Goal: Task Accomplishment & Management: Manage account settings

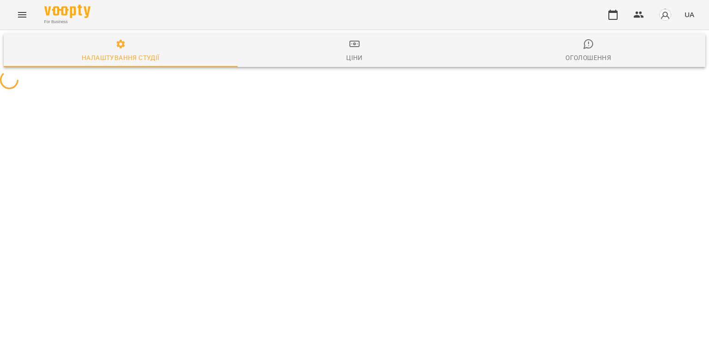
select select "**"
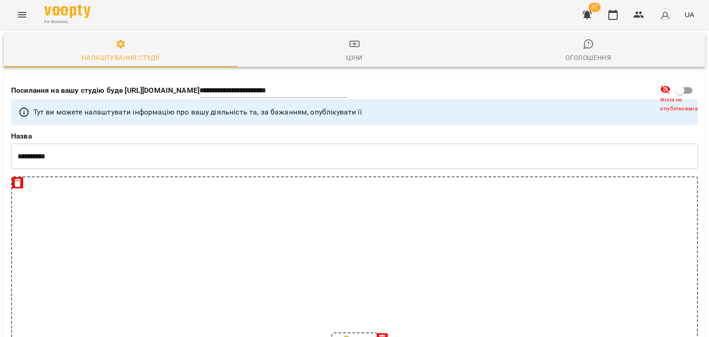
click at [627, 18] on div "37 UA" at bounding box center [637, 15] width 122 height 24
click at [639, 18] on icon "button" at bounding box center [638, 14] width 11 height 11
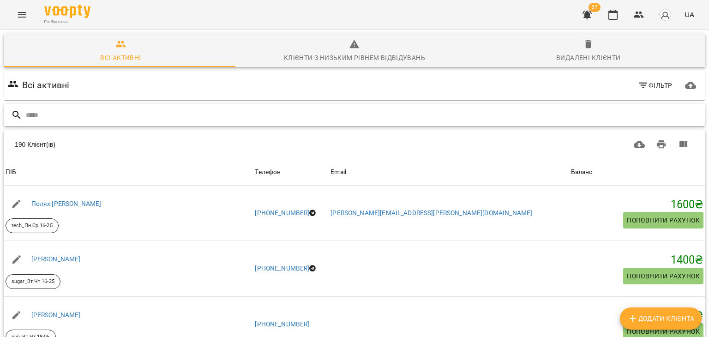
click at [366, 115] on input "text" at bounding box center [363, 114] width 675 height 15
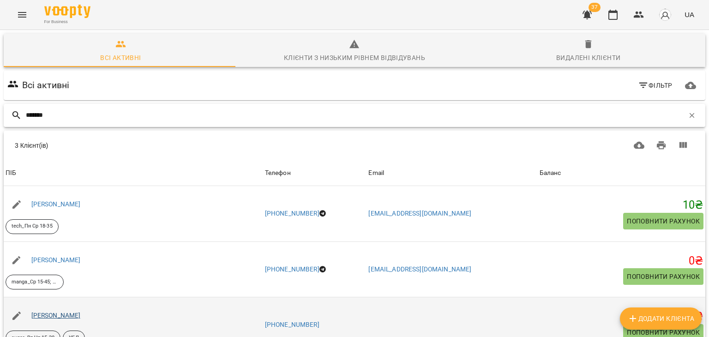
scroll to position [61, 0]
type input "*******"
click at [69, 311] on link "Левченко Кирилл" at bounding box center [55, 314] width 49 height 7
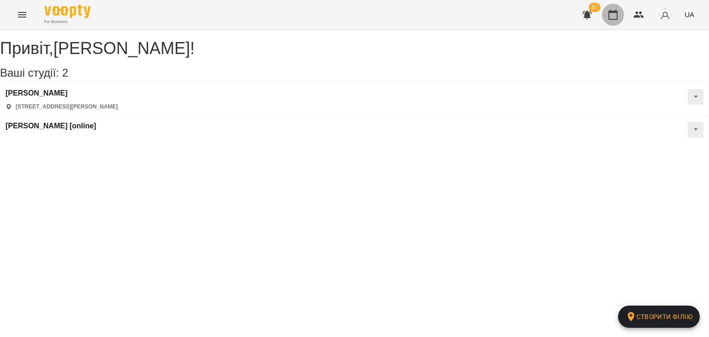
click at [611, 24] on button "button" at bounding box center [613, 15] width 22 height 22
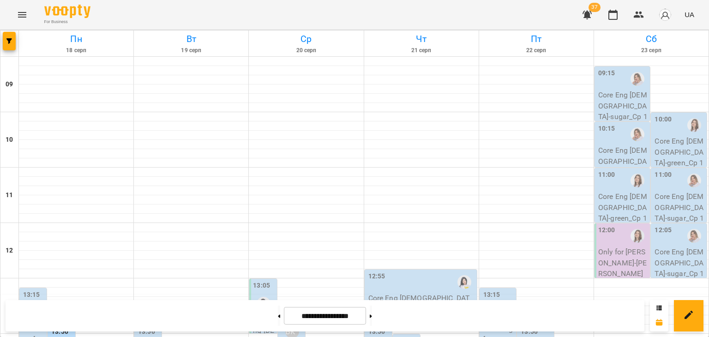
scroll to position [369, 0]
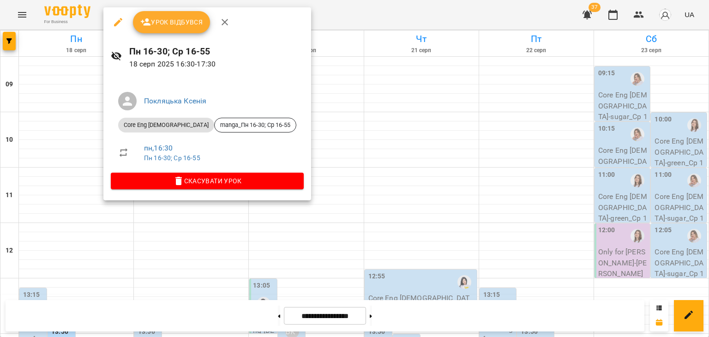
click at [70, 148] on div at bounding box center [354, 168] width 709 height 337
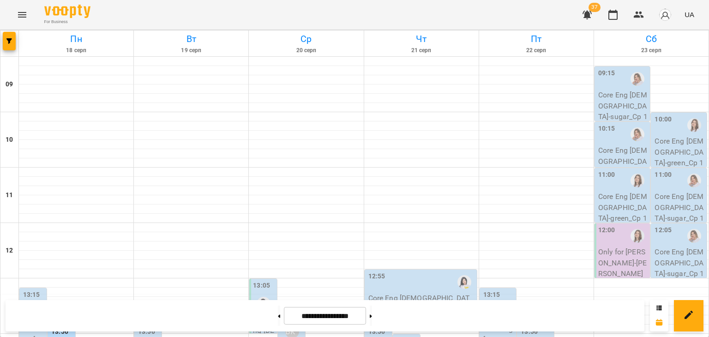
scroll to position [245, 0]
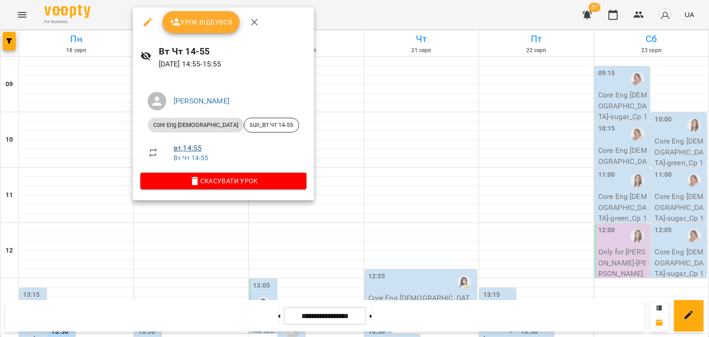
click at [188, 148] on link "вт , 14:55" at bounding box center [187, 147] width 28 height 9
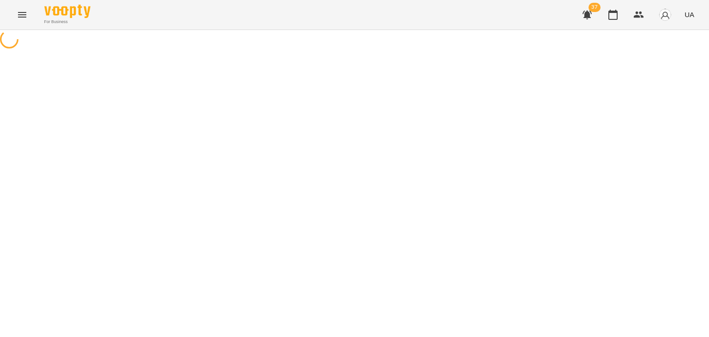
select select "*"
select select "**********"
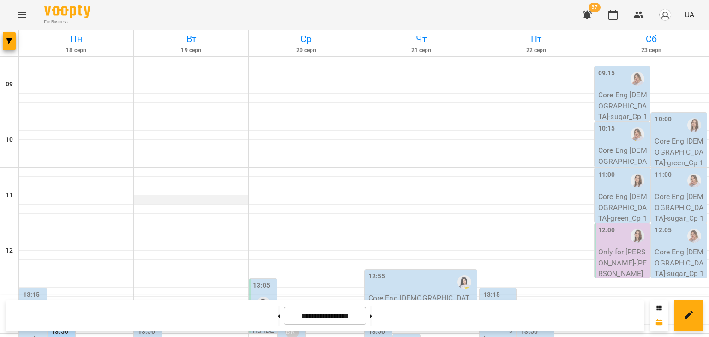
scroll to position [264, 0]
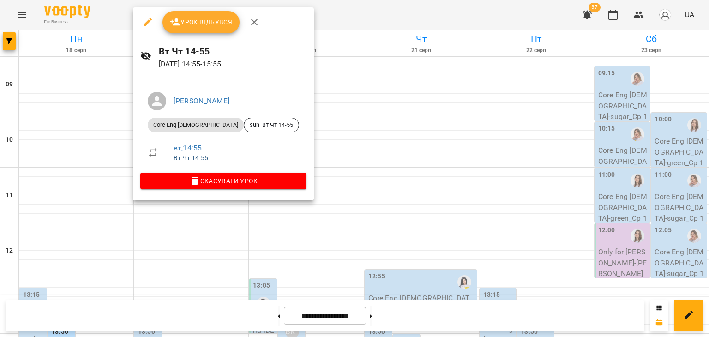
click at [190, 157] on link "Вт Чт 14-55" at bounding box center [190, 157] width 35 height 7
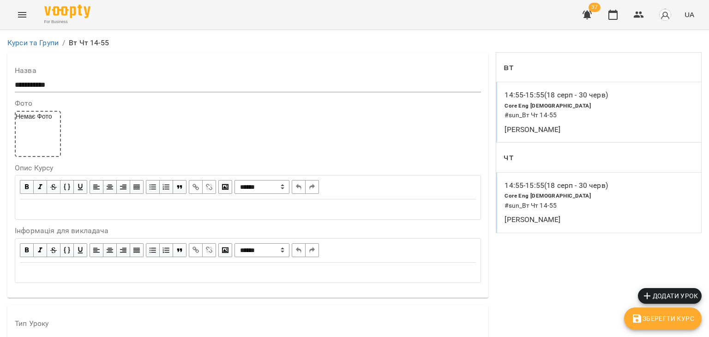
scroll to position [836, 0]
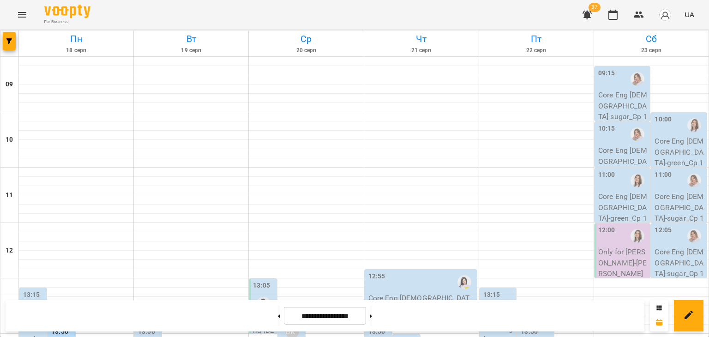
scroll to position [256, 0]
